Goal: Navigation & Orientation: Understand site structure

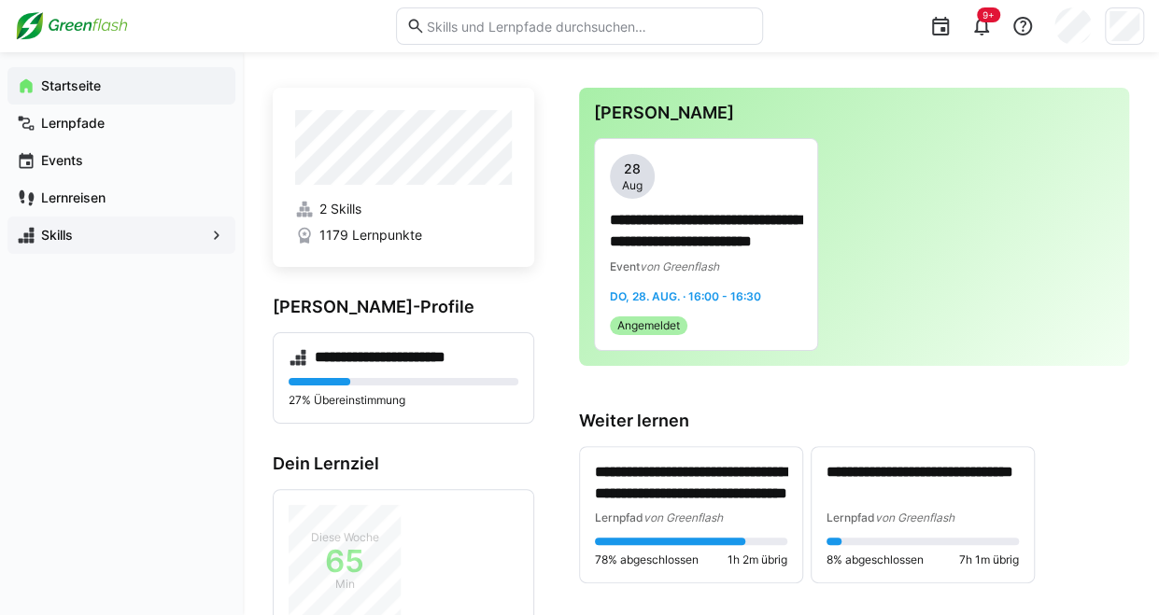
click at [77, 235] on span "Skills" at bounding box center [121, 235] width 166 height 19
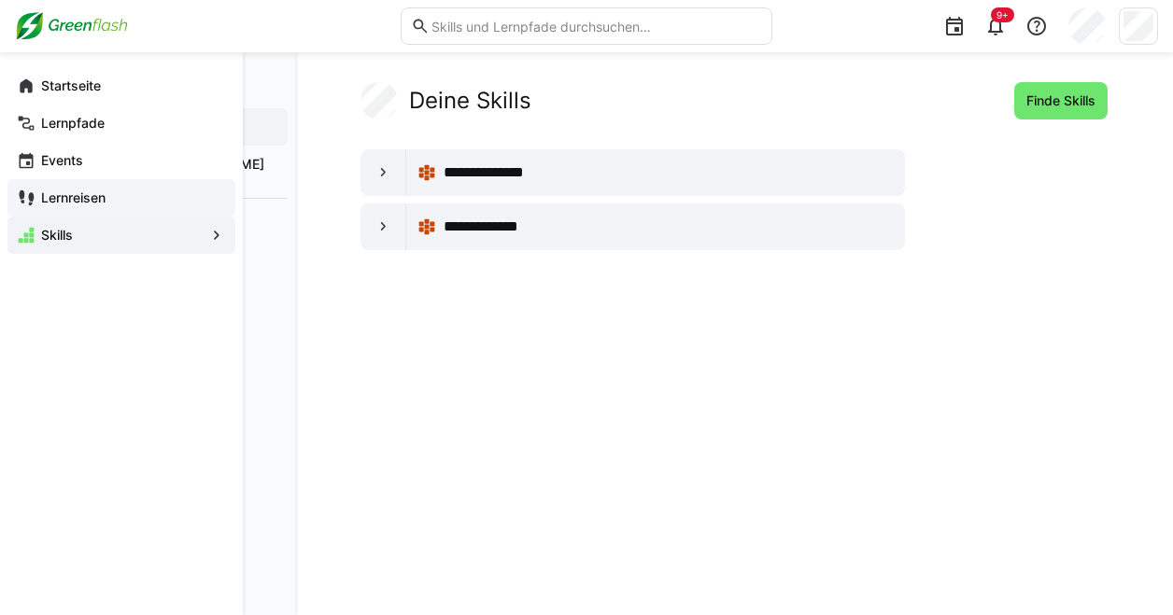
click at [0, 0] on app-navigation-label "Lernreisen" at bounding box center [0, 0] width 0 height 0
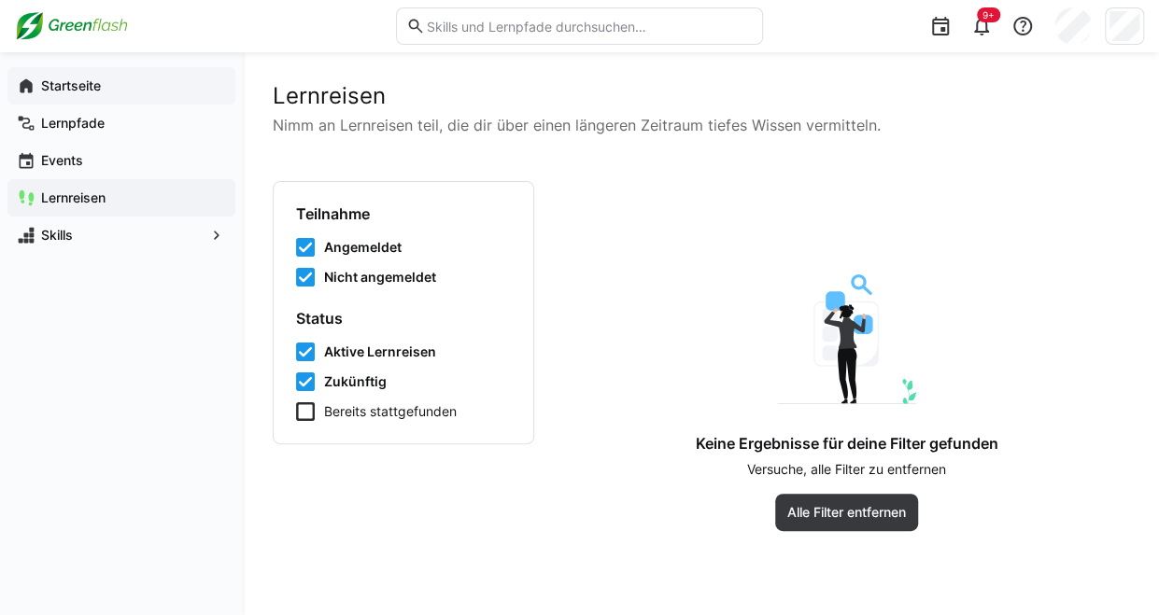
click at [0, 0] on app-navigation-label "Startseite" at bounding box center [0, 0] width 0 height 0
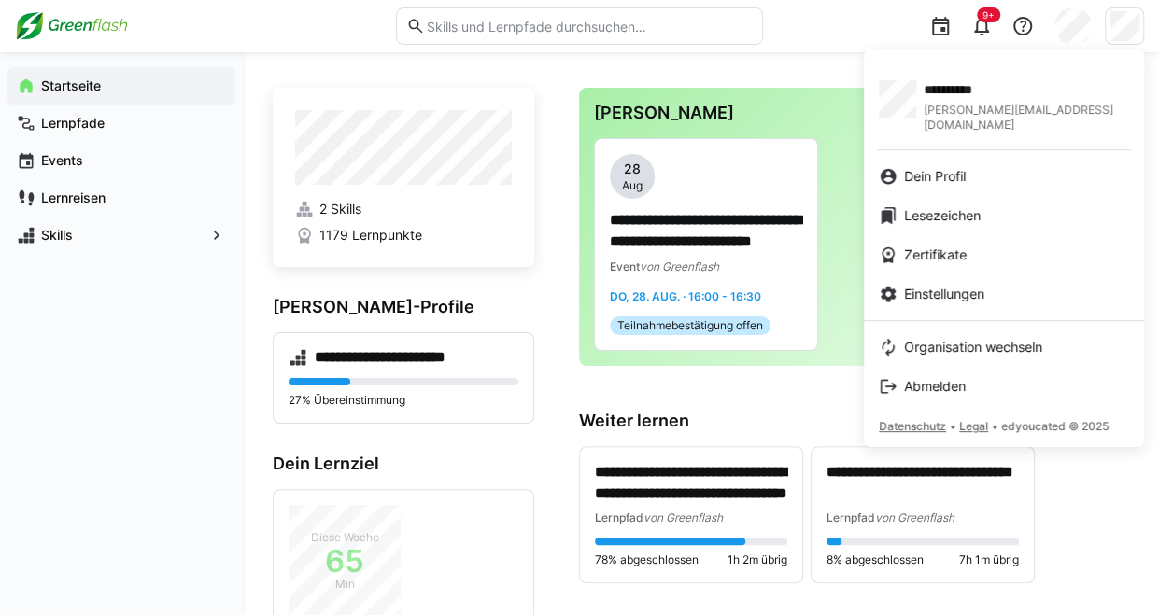
click at [71, 117] on div at bounding box center [579, 307] width 1159 height 615
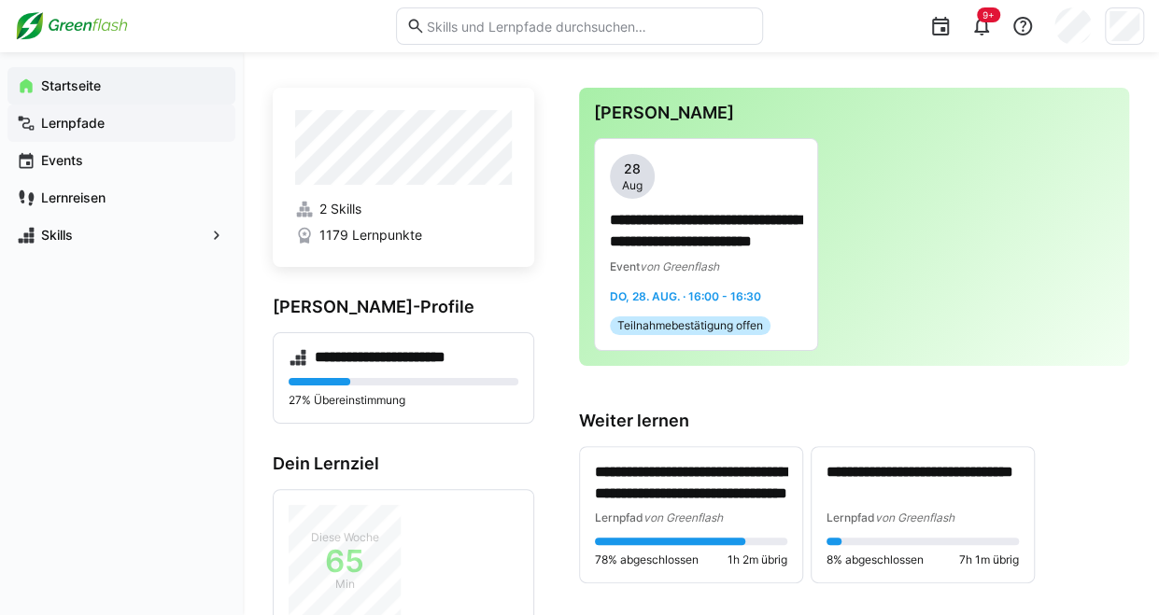
click at [0, 0] on app-navigation-label "Lernpfade" at bounding box center [0, 0] width 0 height 0
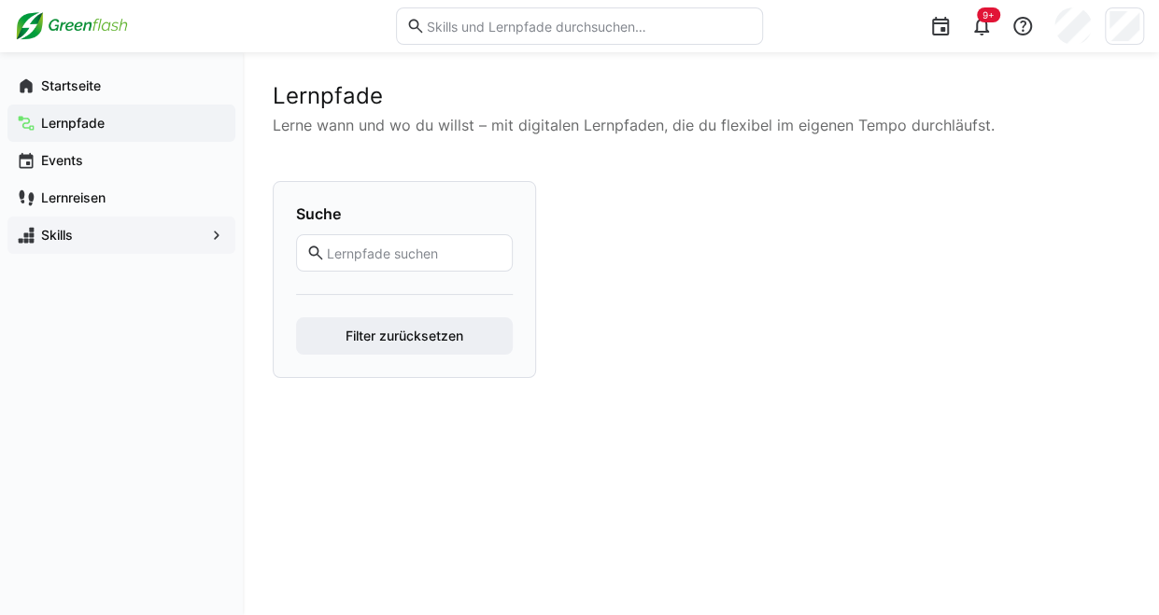
click at [0, 0] on app-navigation-label "Skills" at bounding box center [0, 0] width 0 height 0
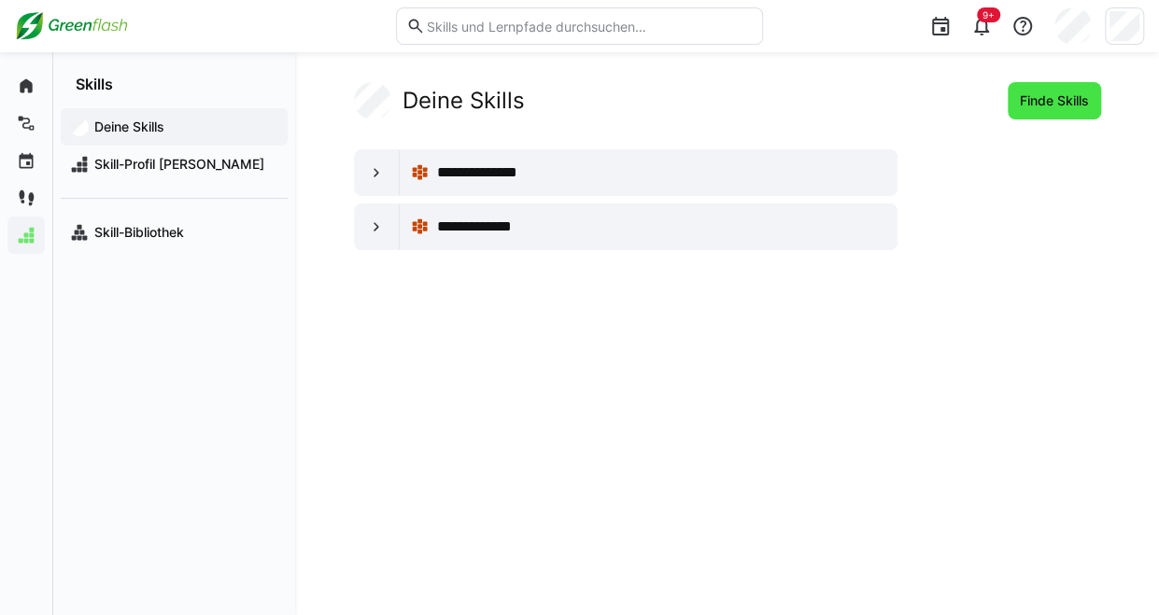
click at [1044, 110] on span "Finde Skills" at bounding box center [1054, 100] width 93 height 37
click at [1053, 91] on span "Finde Skills" at bounding box center [1054, 100] width 93 height 37
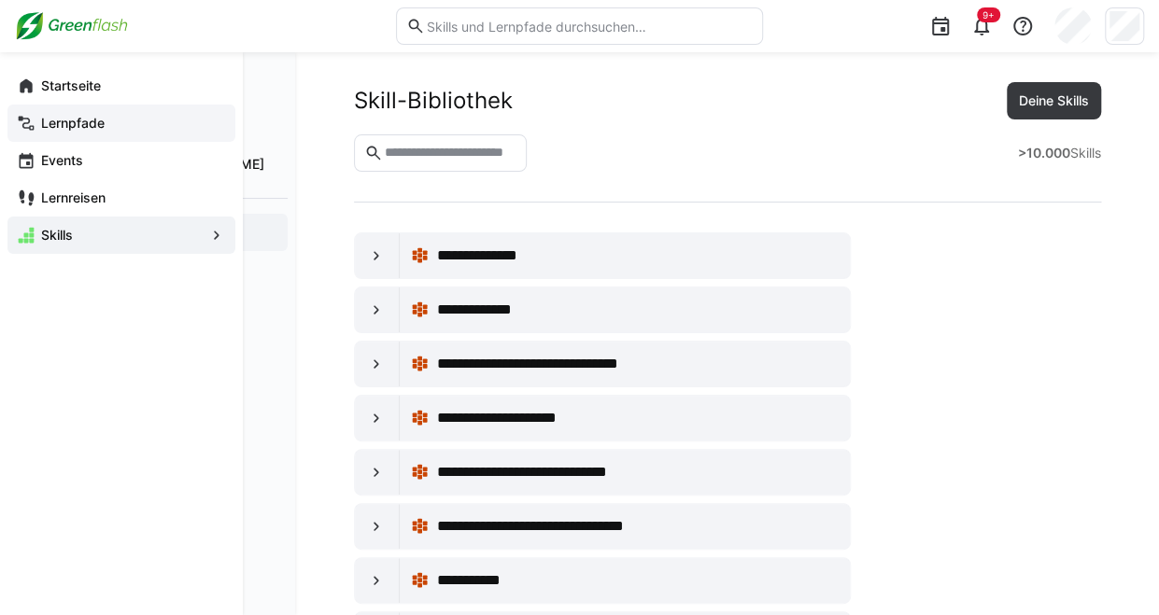
click at [0, 0] on app-navigation-label "Lernpfade" at bounding box center [0, 0] width 0 height 0
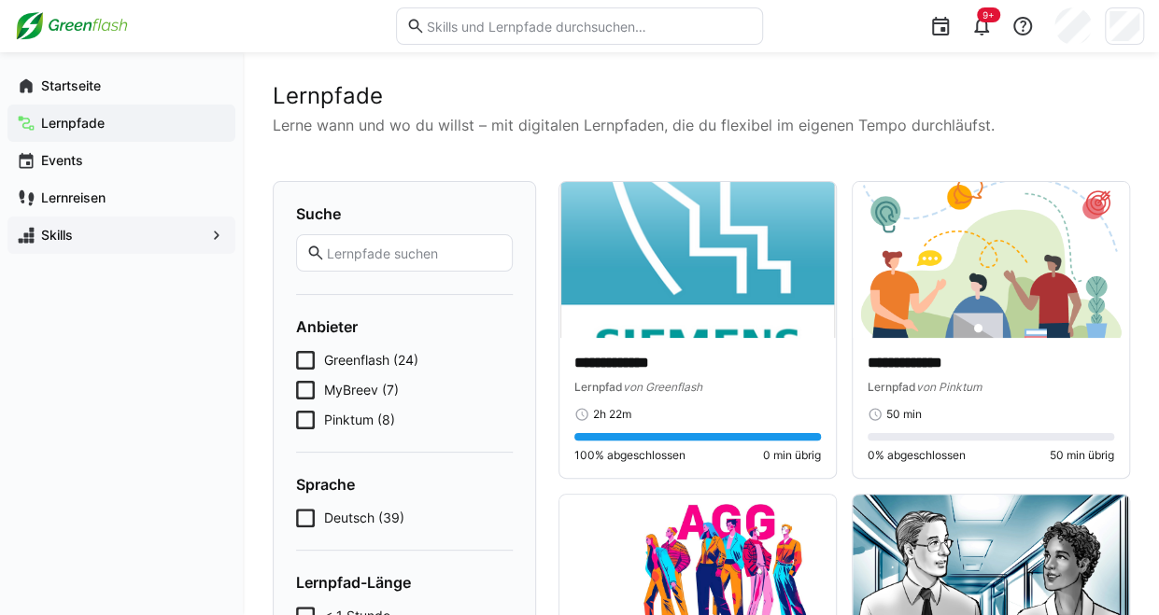
click at [542, 35] on input "text" at bounding box center [589, 26] width 329 height 17
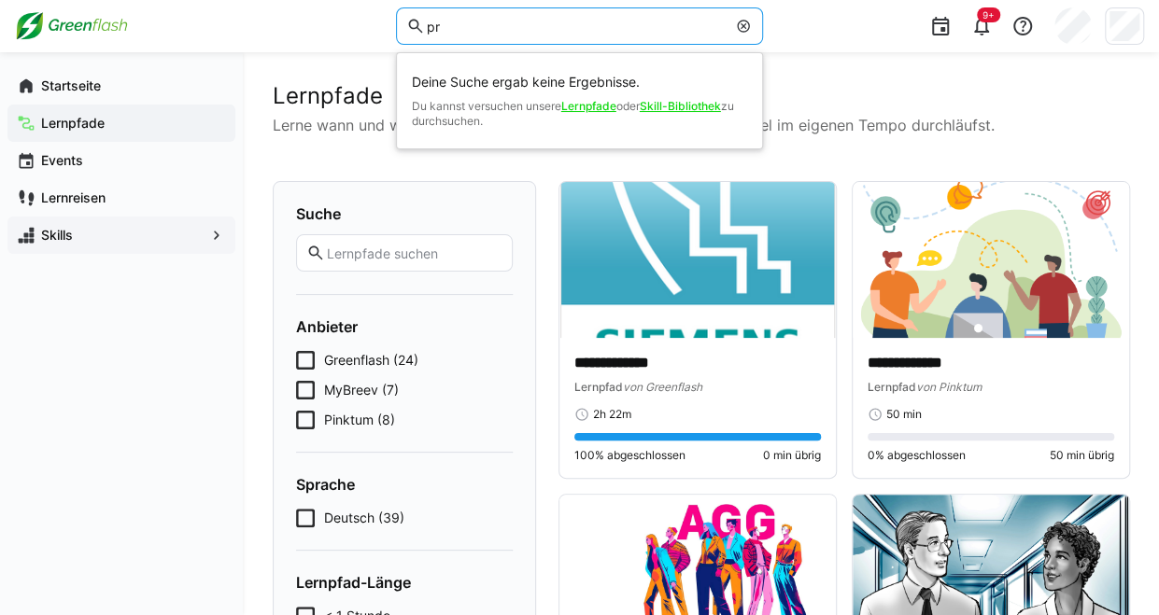
type input "p"
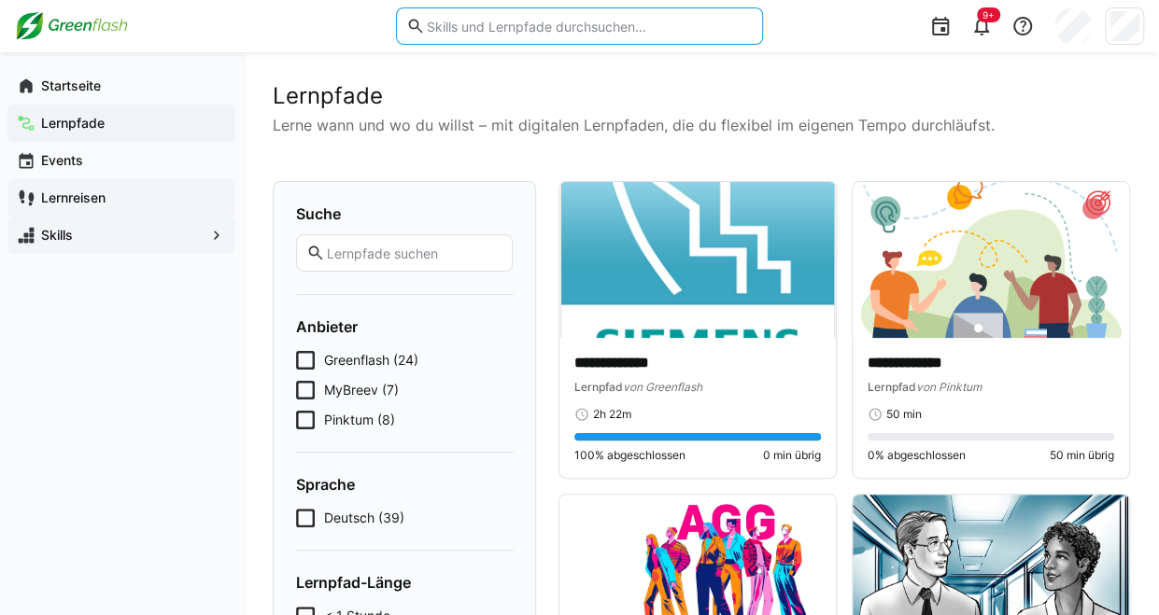
click at [0, 0] on app-navigation-label "Lernreisen" at bounding box center [0, 0] width 0 height 0
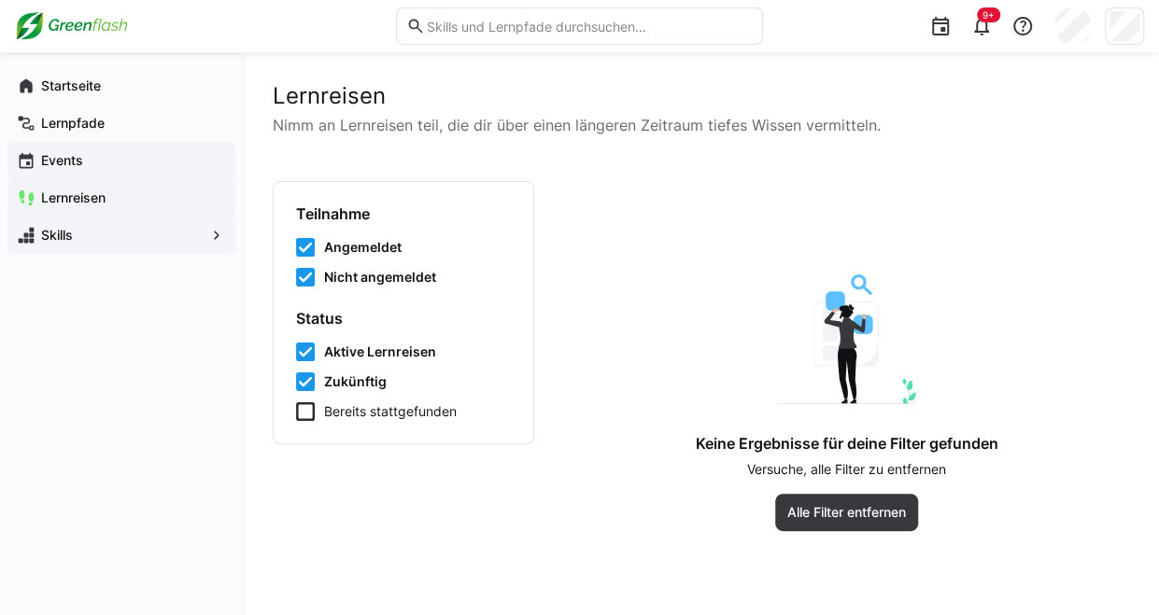
click at [0, 0] on app-navigation-label "Events" at bounding box center [0, 0] width 0 height 0
